Goal: Communication & Community: Answer question/provide support

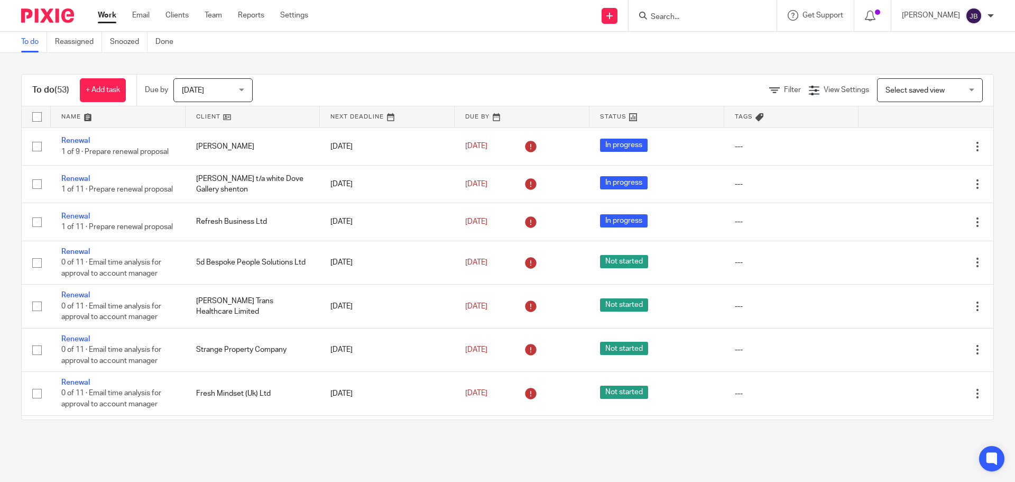
click at [701, 20] on input "Search" at bounding box center [697, 18] width 95 height 10
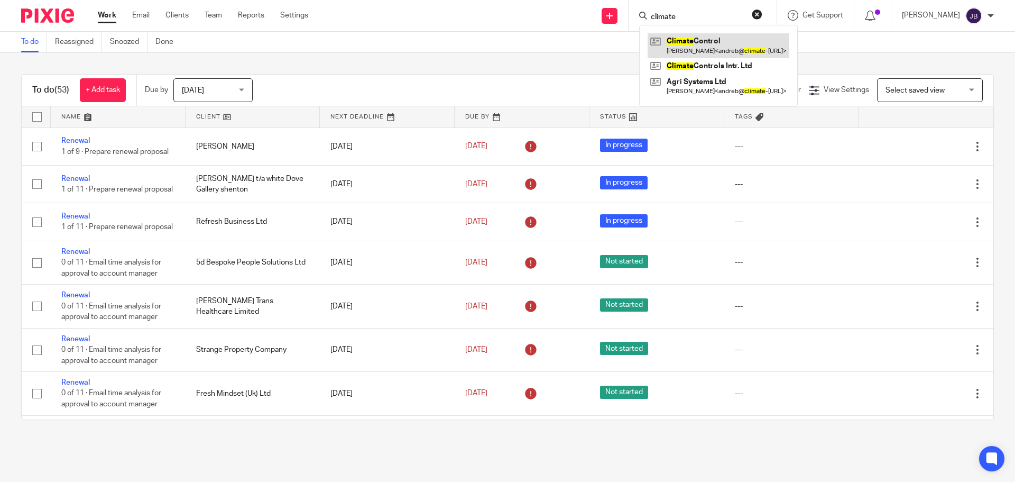
type input "climate"
click at [725, 36] on link at bounding box center [719, 45] width 142 height 24
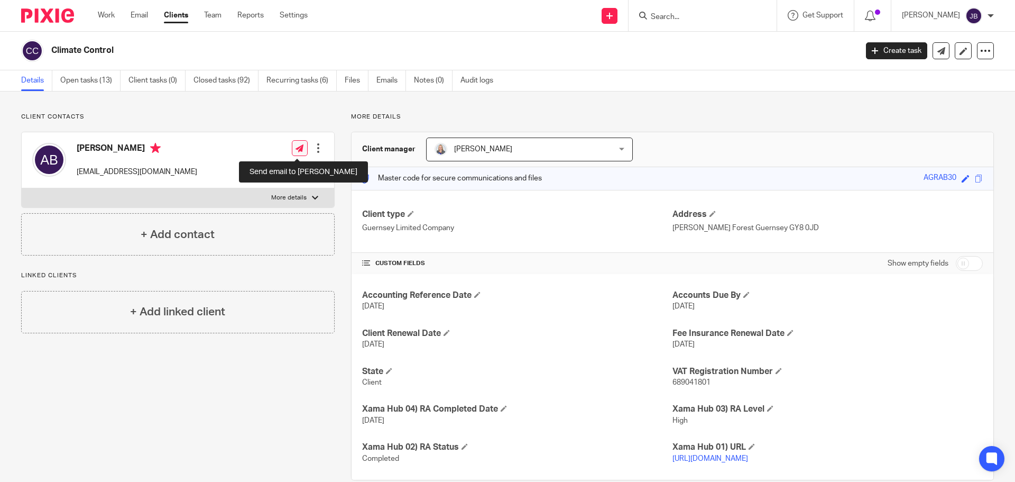
click at [296, 153] on link at bounding box center [300, 148] width 16 height 16
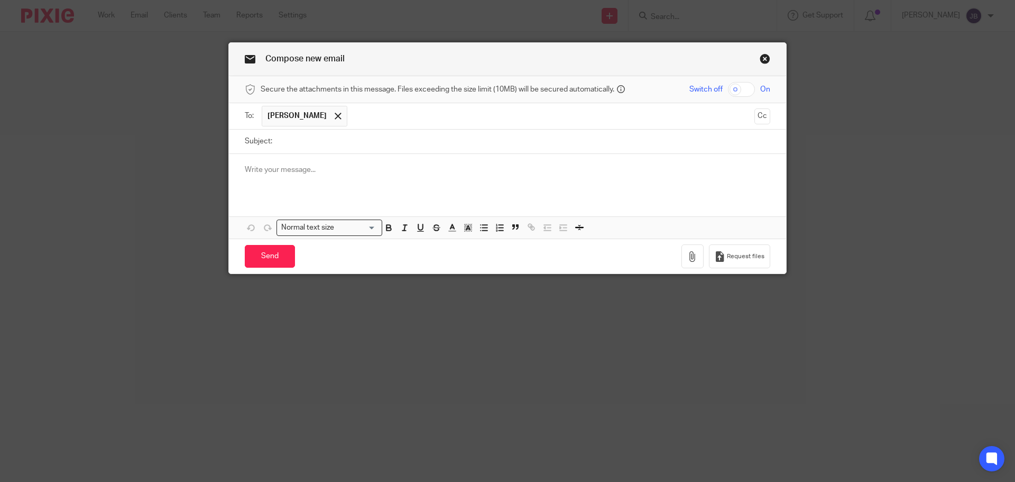
click at [289, 144] on input "Subject:" at bounding box center [524, 142] width 493 height 24
type input "August payroll"
click at [302, 178] on div at bounding box center [507, 174] width 557 height 41
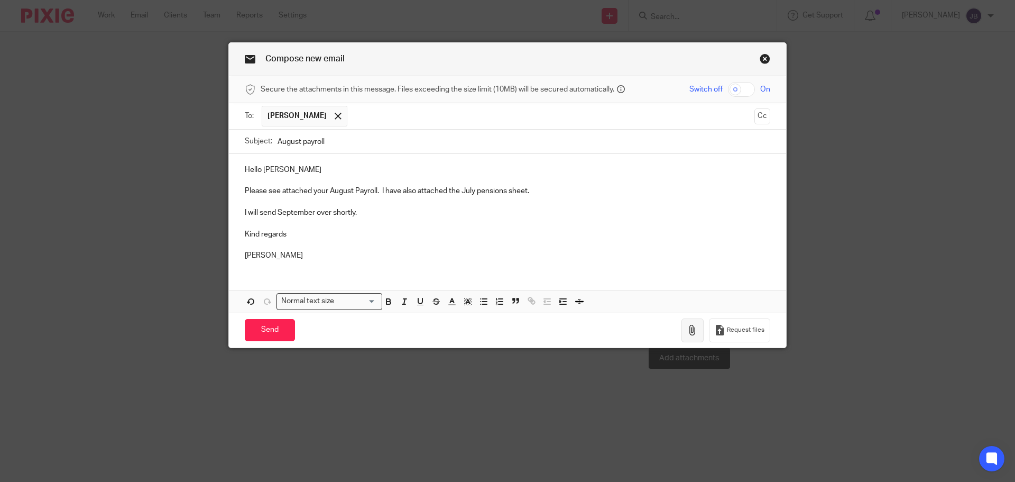
click at [692, 330] on icon "button" at bounding box center [692, 330] width 11 height 11
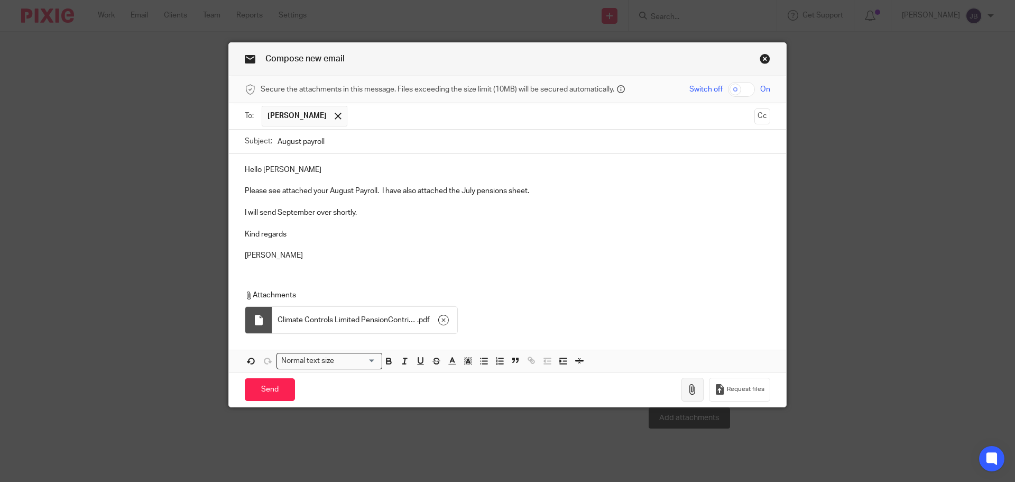
click at [690, 399] on button "button" at bounding box center [693, 390] width 22 height 24
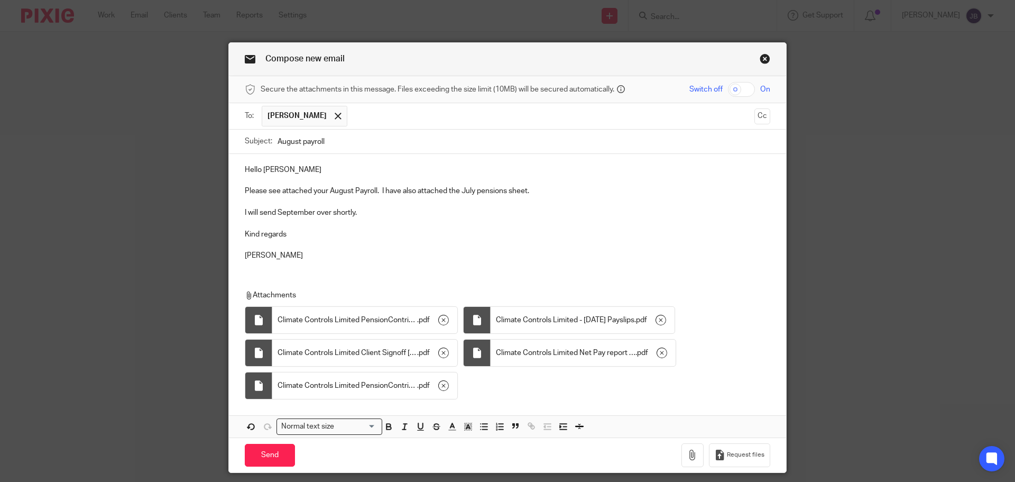
click at [745, 89] on input "checkbox" at bounding box center [741, 89] width 27 height 15
checkbox input "true"
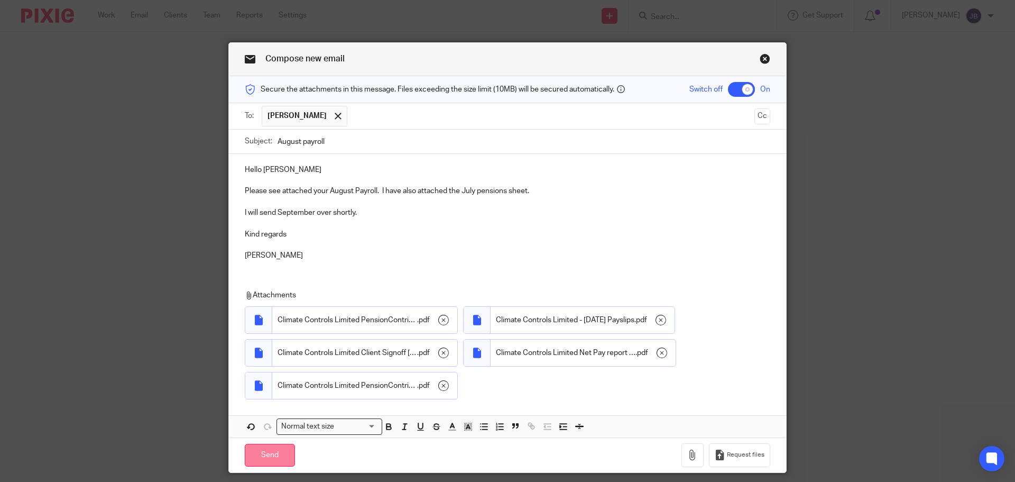
click at [272, 453] on input "Send" at bounding box center [270, 455] width 50 height 23
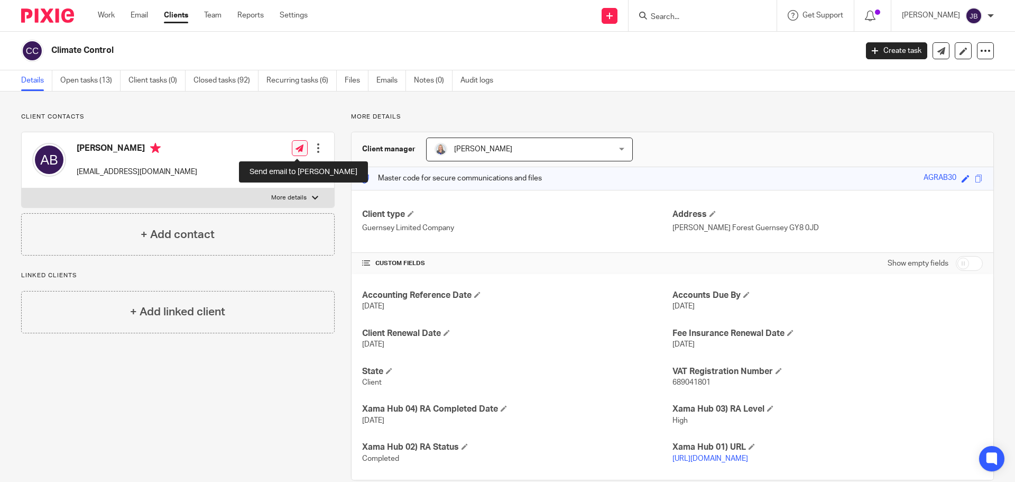
click at [296, 148] on icon at bounding box center [300, 148] width 8 height 8
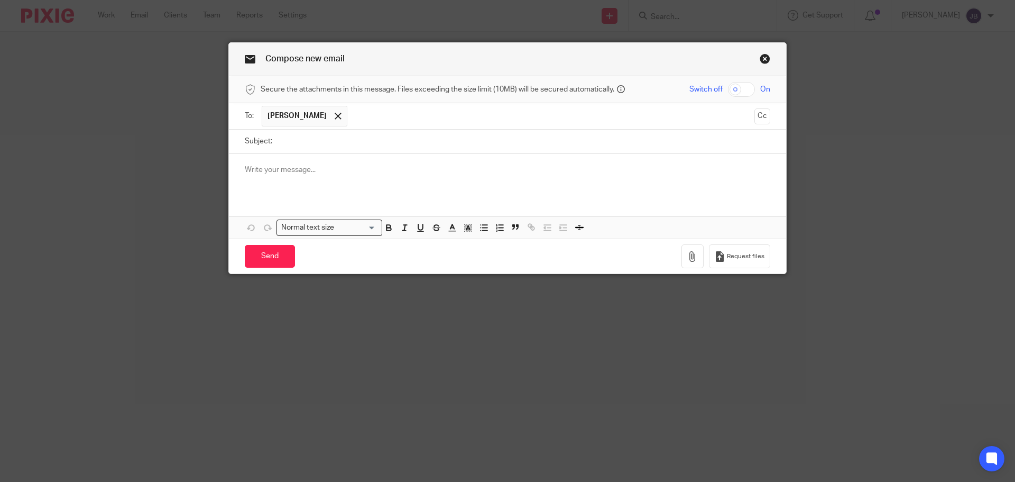
click at [319, 151] on input "Subject:" at bounding box center [524, 142] width 493 height 24
type input "September Payroll"
click at [301, 168] on p at bounding box center [508, 169] width 526 height 11
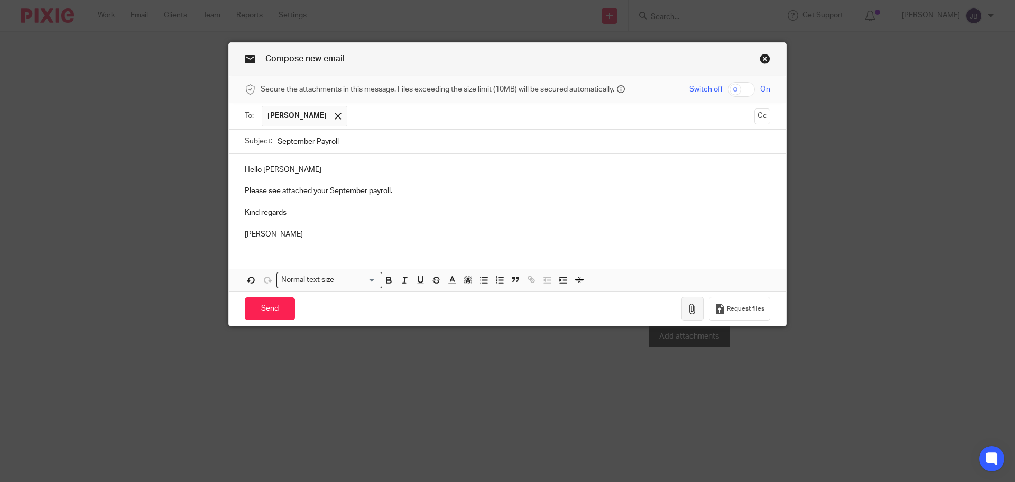
drag, startPoint x: 687, startPoint y: 308, endPoint x: 670, endPoint y: 314, distance: 18.4
click at [687, 308] on icon "button" at bounding box center [692, 309] width 11 height 11
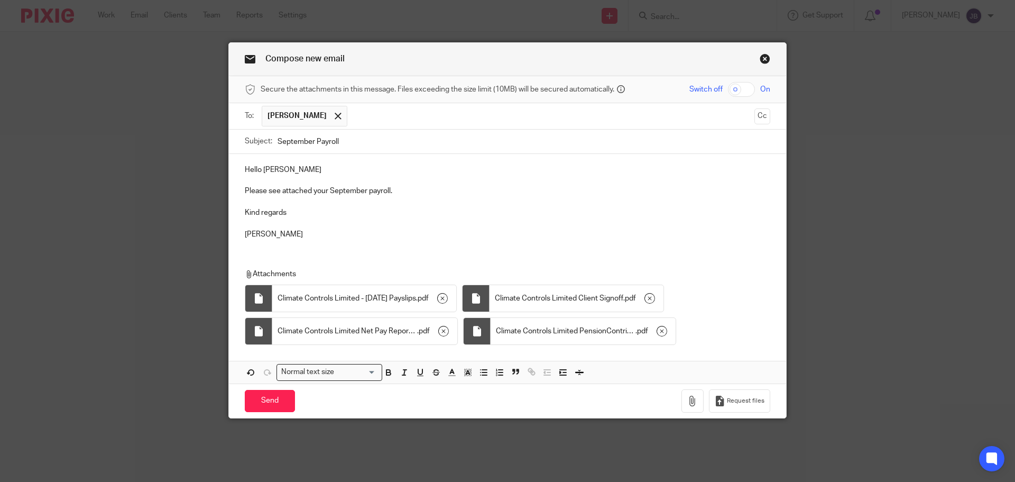
click at [741, 93] on input "checkbox" at bounding box center [741, 89] width 27 height 15
checkbox input "true"
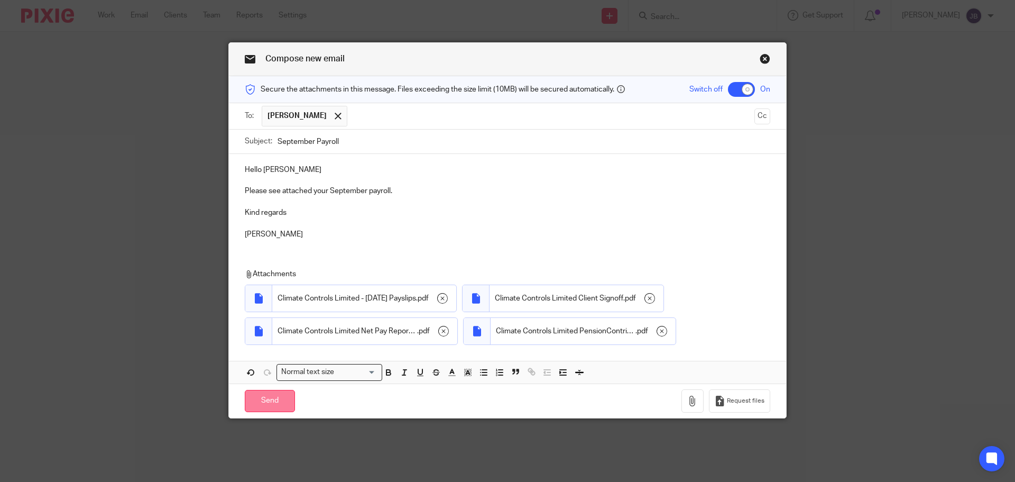
click at [261, 402] on input "Send" at bounding box center [270, 401] width 50 height 23
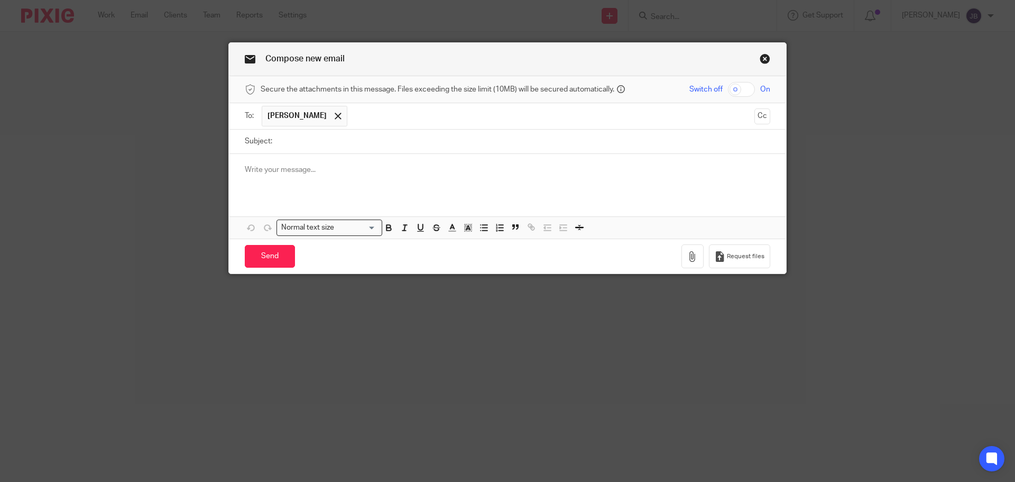
click at [316, 144] on input "Subject:" at bounding box center [524, 142] width 493 height 24
type input "Quarterly Return for your approval"
click at [295, 158] on div at bounding box center [507, 174] width 557 height 41
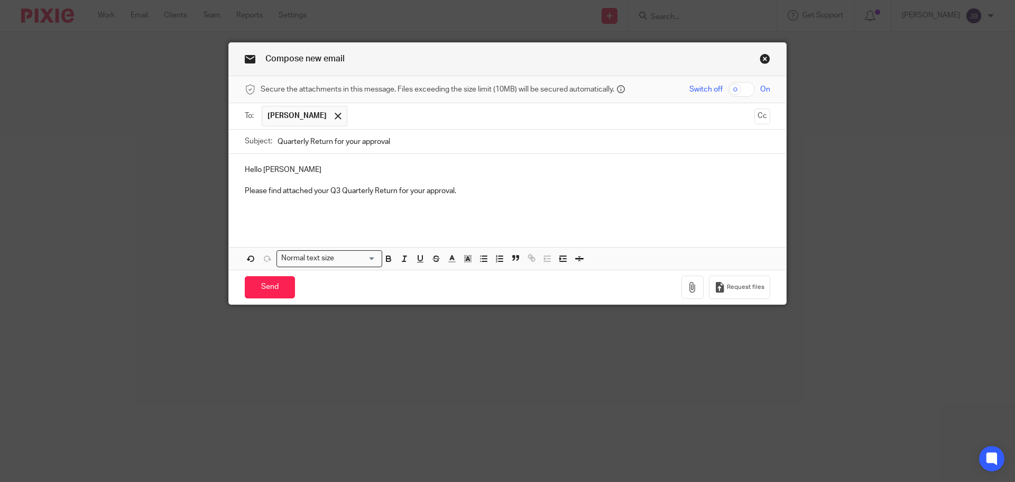
click at [311, 217] on p at bounding box center [508, 212] width 526 height 11
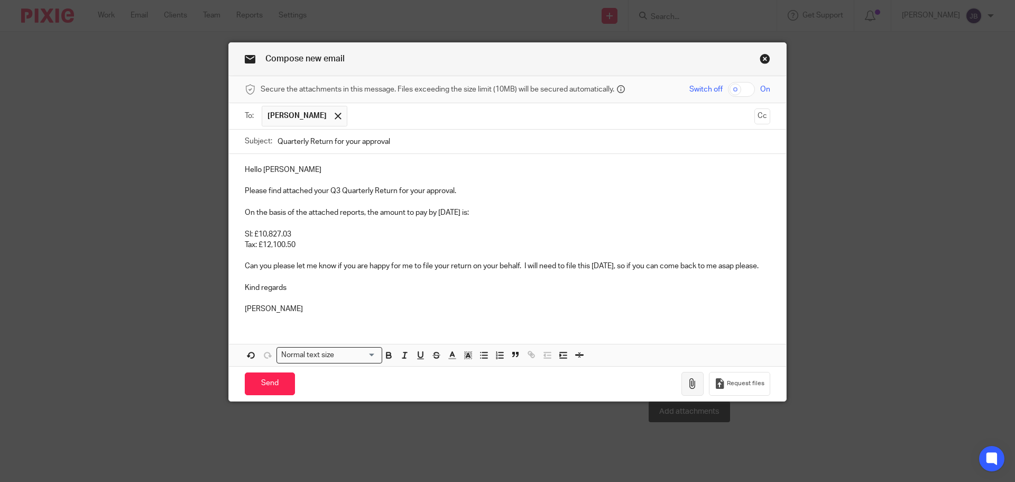
click at [689, 388] on icon "button" at bounding box center [692, 383] width 11 height 11
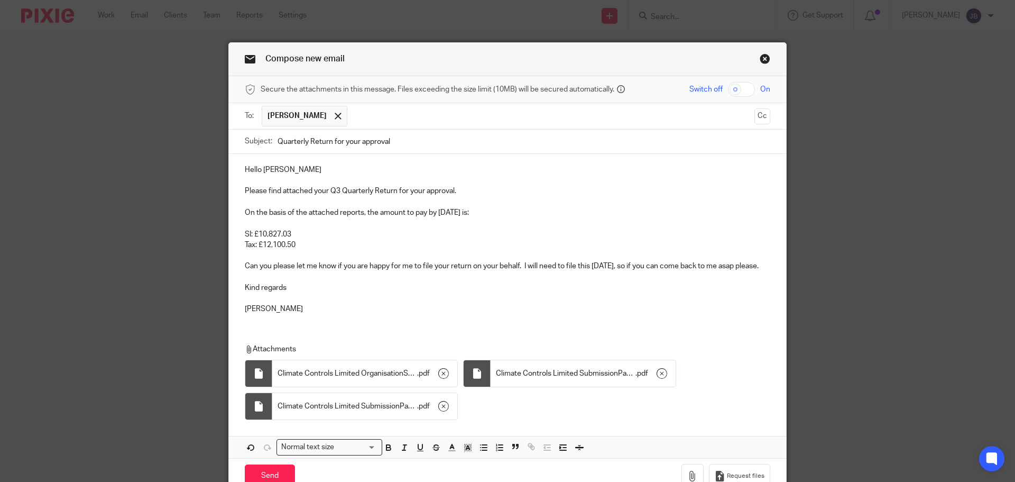
click at [744, 88] on input "checkbox" at bounding box center [741, 89] width 27 height 15
checkbox input "true"
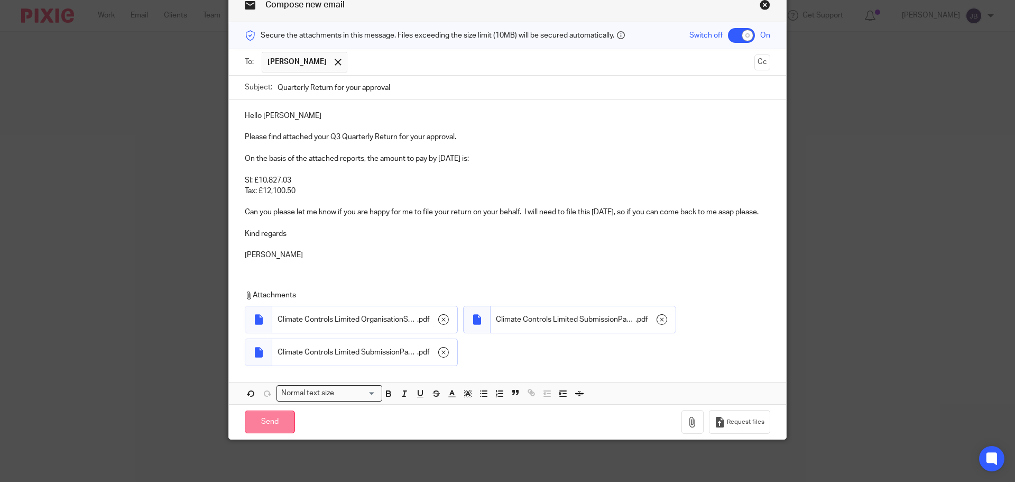
click at [267, 427] on input "Send" at bounding box center [270, 421] width 50 height 23
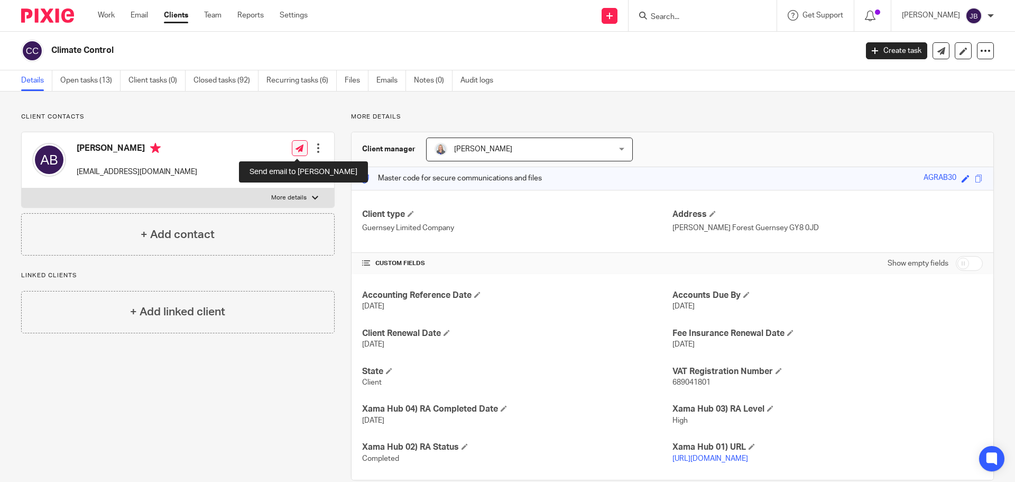
click at [296, 148] on icon at bounding box center [300, 148] width 8 height 8
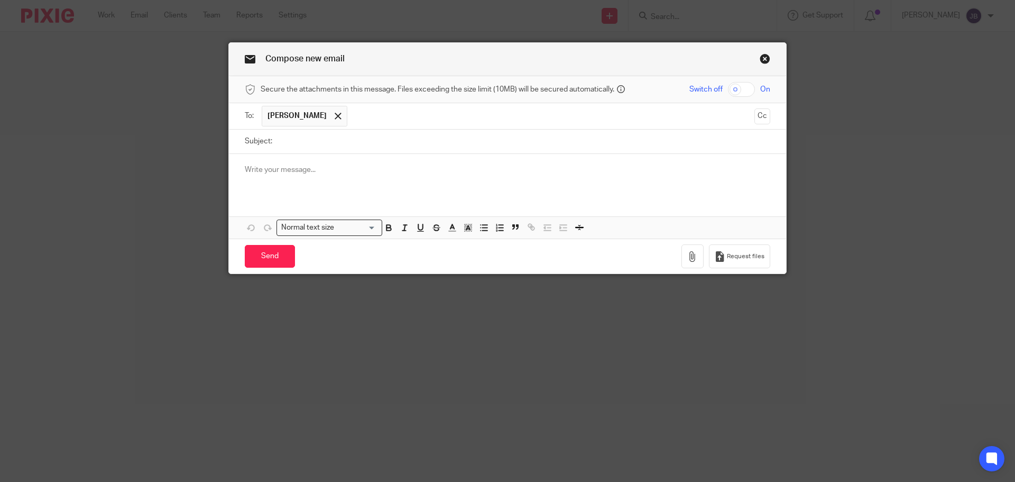
click at [335, 152] on input "Subject:" at bounding box center [524, 142] width 493 height 24
click at [336, 153] on input "Confirmation of submission of Quarterly Return" at bounding box center [524, 142] width 493 height 24
type input "Confirmation of submission of Quarterly Return"
click at [275, 174] on p at bounding box center [508, 169] width 526 height 11
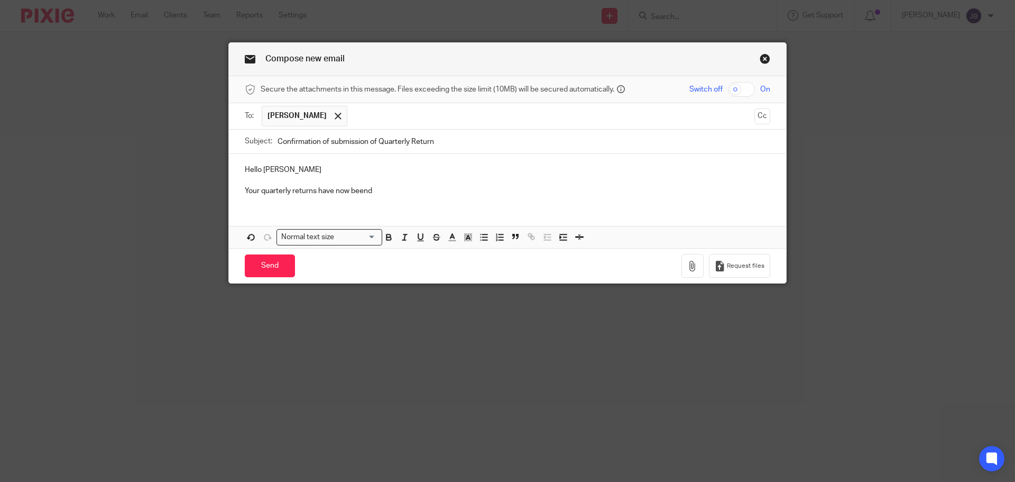
click at [542, 181] on p at bounding box center [508, 180] width 526 height 11
drag, startPoint x: 412, startPoint y: 196, endPoint x: 225, endPoint y: 191, distance: 187.3
click at [229, 191] on div "Hello Andre Your quarterly returns have now beend" at bounding box center [507, 179] width 557 height 51
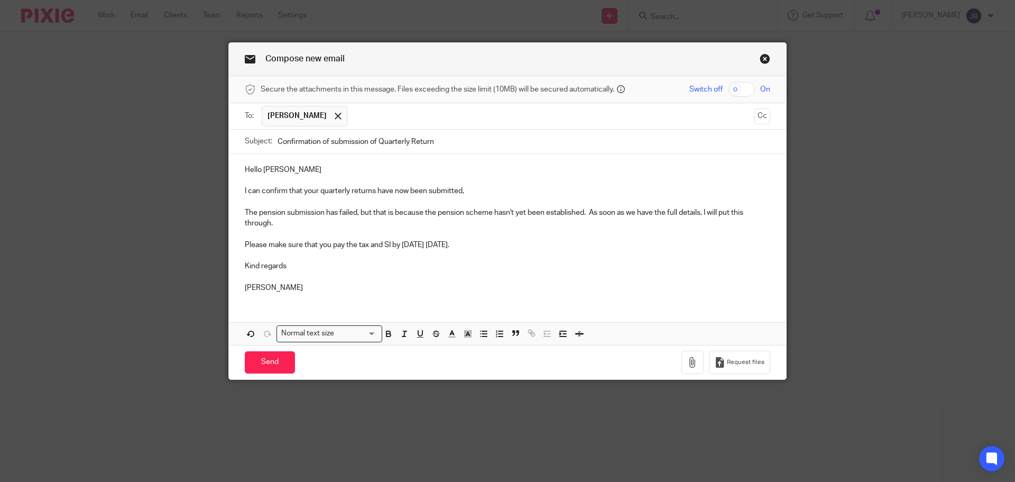
click at [508, 245] on p "Please make sure that you pay the tax and SI by tomorrow 15th October 2025." at bounding box center [508, 245] width 526 height 11
click at [274, 355] on input "Send" at bounding box center [270, 362] width 50 height 23
